Goal: Download file/media

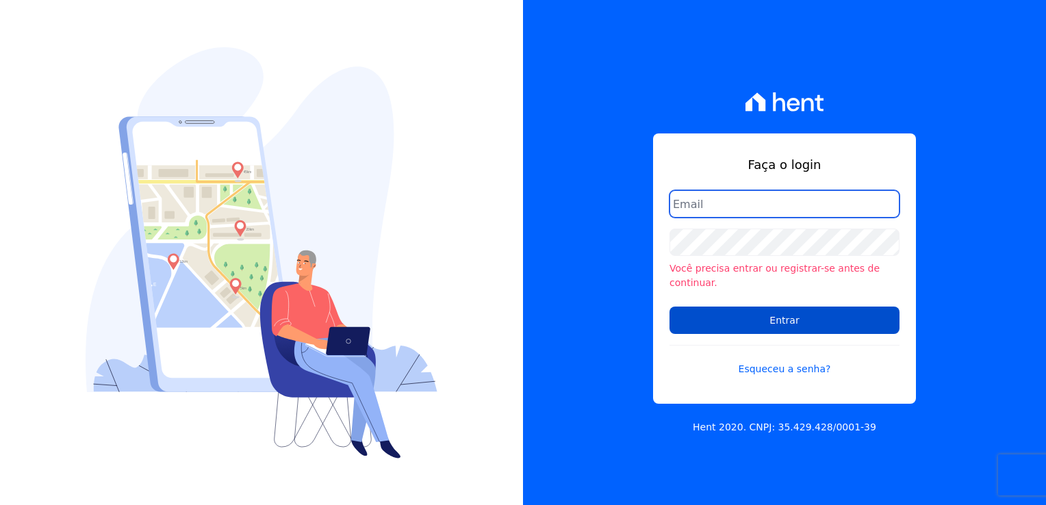
type input "michele.araujo@dc4.com.br"
click at [722, 307] on input "Entrar" at bounding box center [784, 320] width 230 height 27
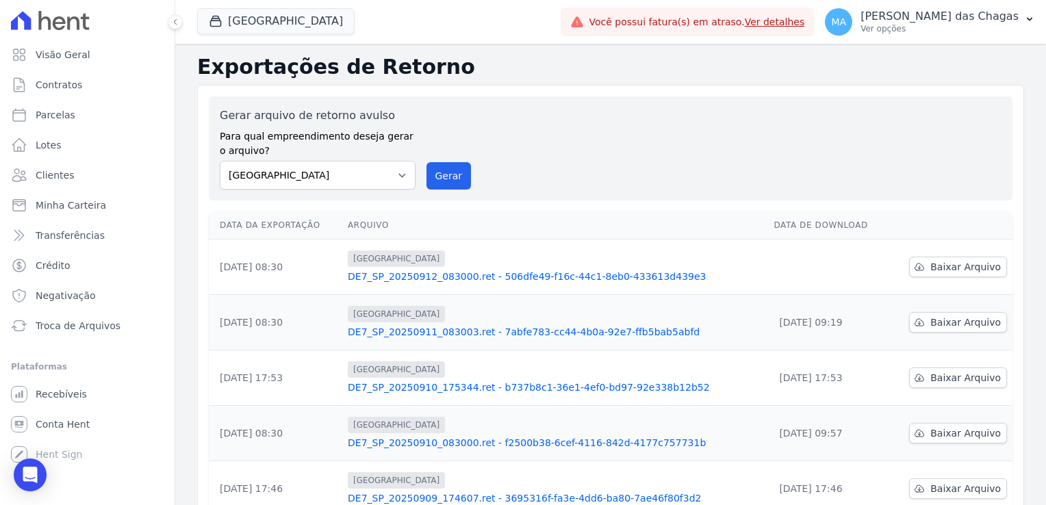
click at [805, 25] on link "Ver detalhes" at bounding box center [775, 21] width 60 height 11
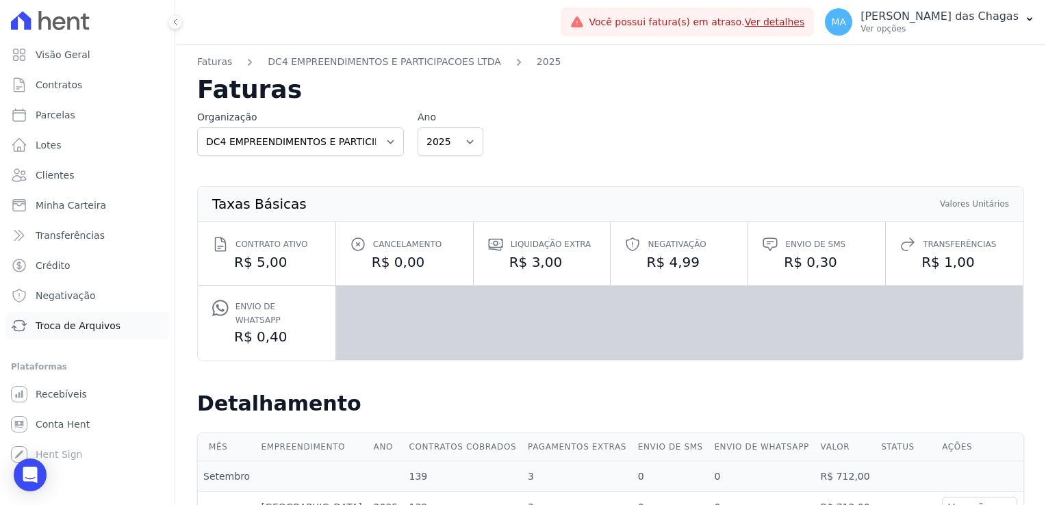
click at [74, 332] on span "Troca de Arquivos" at bounding box center [78, 326] width 85 height 14
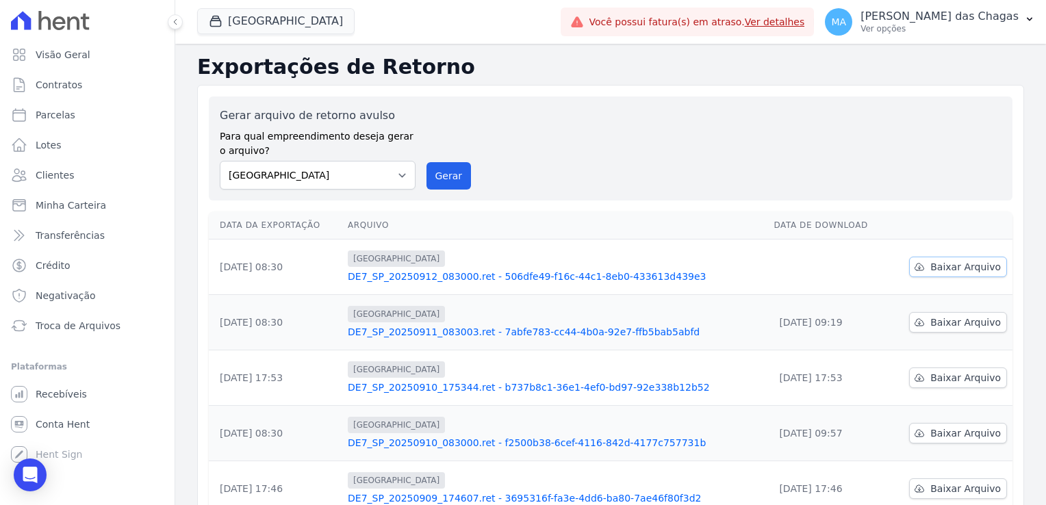
click at [962, 268] on span "Baixar Arquivo" at bounding box center [965, 267] width 70 height 14
